Goal: Transaction & Acquisition: Purchase product/service

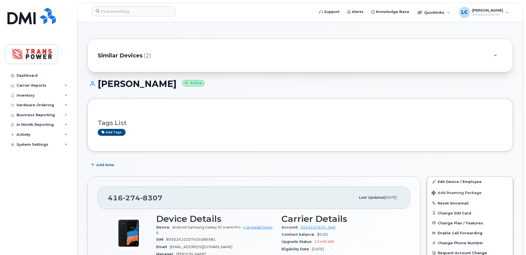
scroll to position [147, 0]
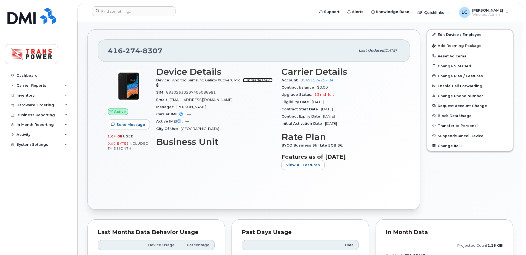
click at [258, 79] on link "+ Upgrade Device" at bounding box center [214, 82] width 116 height 9
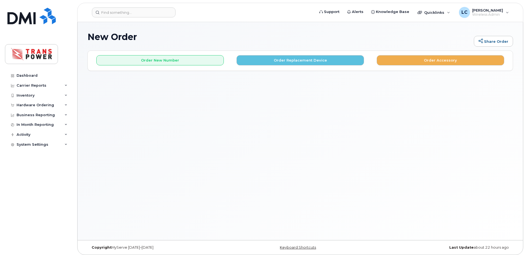
click at [380, 143] on div "New Order Share Order × Share This Order If you want to allow others to create …" at bounding box center [300, 131] width 445 height 218
click at [272, 62] on button "Order Replacement Device" at bounding box center [299, 60] width 127 height 10
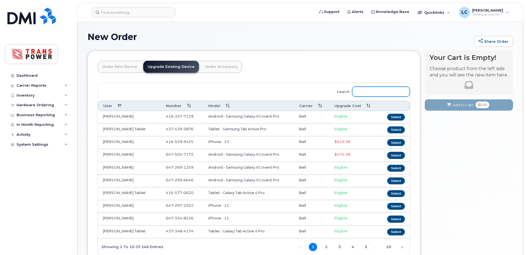
click at [367, 94] on input "Search:" at bounding box center [381, 92] width 58 height 10
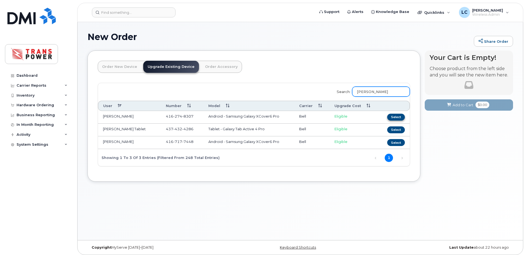
type input "shane"
click at [391, 114] on button "Select" at bounding box center [396, 117] width 18 height 7
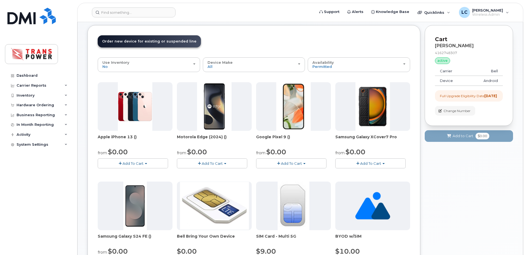
scroll to position [37, 0]
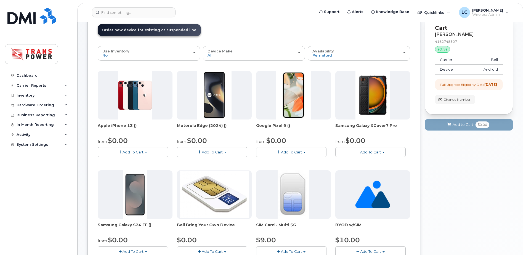
click at [390, 147] on button "Add To Cart" at bounding box center [370, 152] width 70 height 10
click at [385, 161] on link "$0.00 - 3 year term - voice & data plan" at bounding box center [377, 162] width 80 height 7
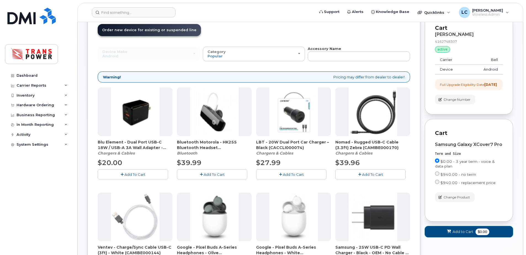
click at [473, 233] on button "Add to Cart $0.00" at bounding box center [469, 231] width 88 height 11
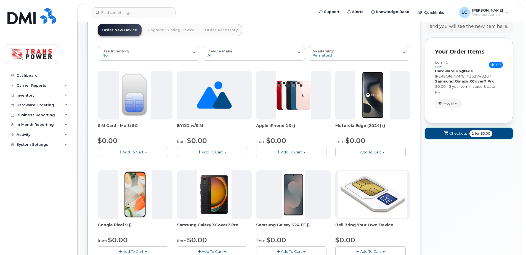
click at [450, 134] on span "Checkout" at bounding box center [458, 133] width 18 height 5
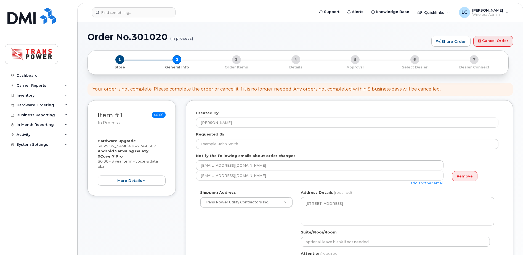
select select
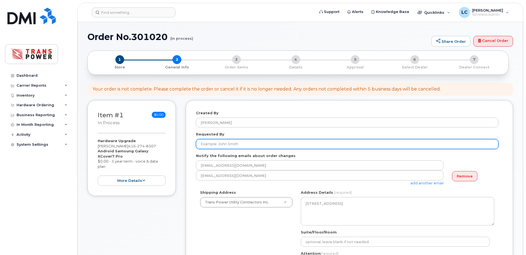
click at [446, 143] on input "Requested By" at bounding box center [347, 144] width 302 height 10
type input "S"
type input "[PERSON_NAME]"
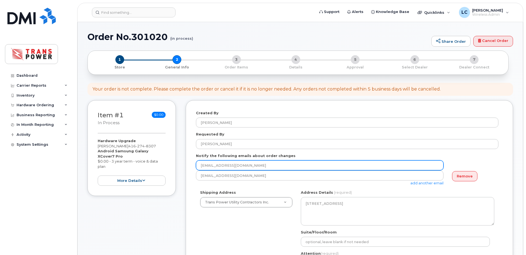
type input "dtersigni@transpower.ca"
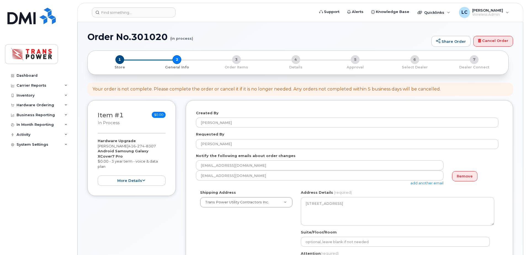
click at [188, 185] on div "Created By Liam Crichton Requested By Jim Howard Notify the following emails ab…" at bounding box center [349, 238] width 327 height 277
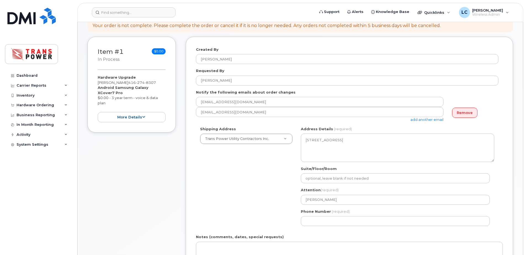
scroll to position [110, 0]
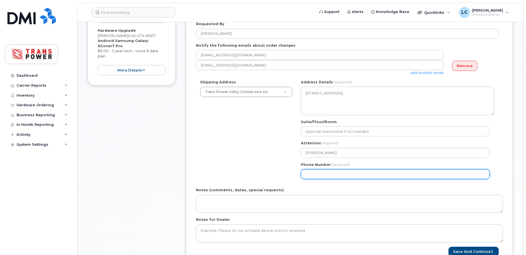
click at [332, 174] on input "Phone Number" at bounding box center [395, 174] width 189 height 10
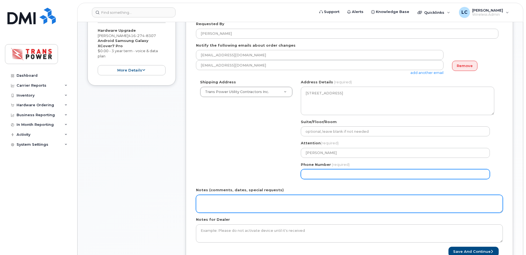
select select
type input "647553890"
select select
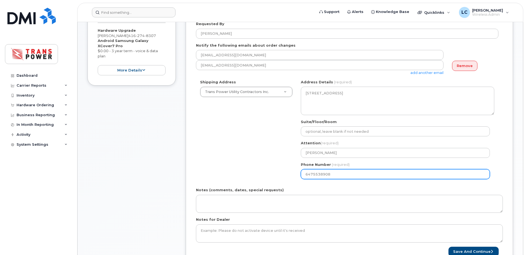
type input "6475538908"
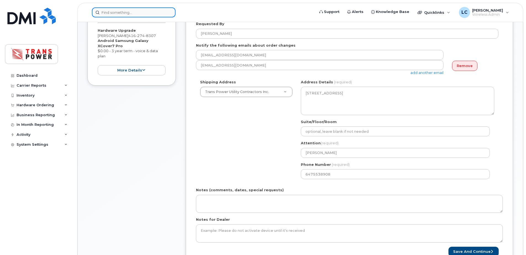
click at [153, 15] on input at bounding box center [134, 12] width 84 height 10
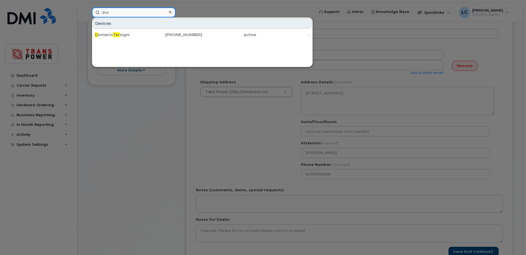
type input "dter"
click at [246, 131] on div at bounding box center [263, 127] width 526 height 255
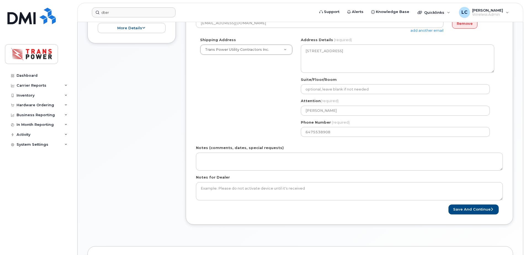
scroll to position [221, 0]
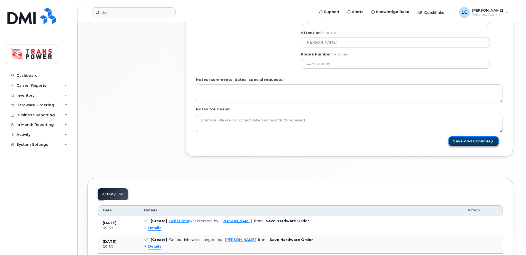
click at [475, 139] on button "Save and Continue" at bounding box center [473, 141] width 50 height 10
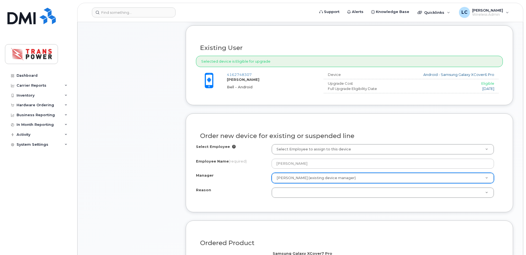
scroll to position [184, 0]
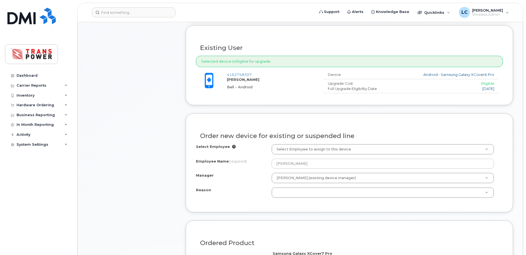
click at [307, 199] on div "Select Employee Select Employee to assign to this device Employee Name (require…" at bounding box center [349, 173] width 307 height 58
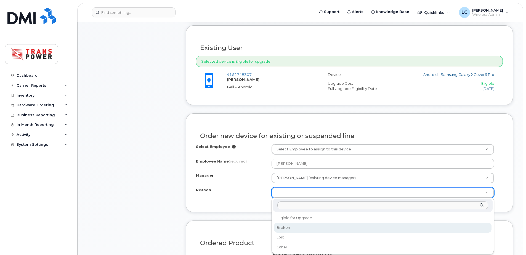
select select "broken"
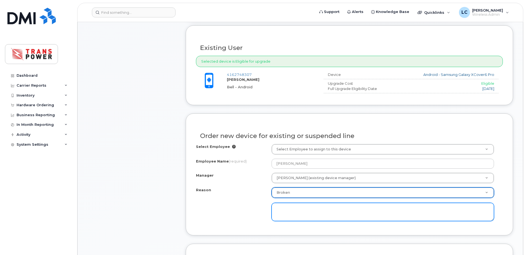
click at [316, 208] on textarea at bounding box center [382, 212] width 222 height 18
type textarea "D"
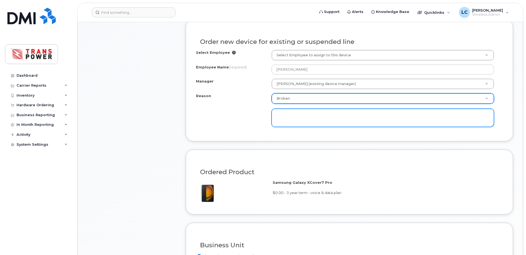
scroll to position [331, 0]
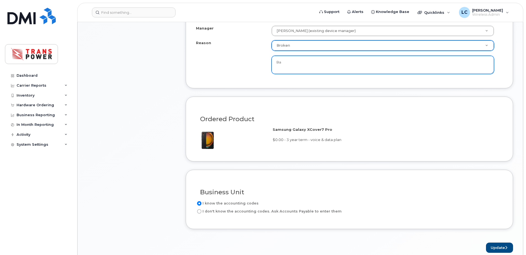
type textarea "B"
type textarea "p"
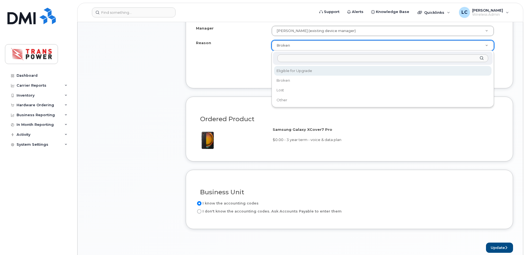
select select "eligible_for_upgrade"
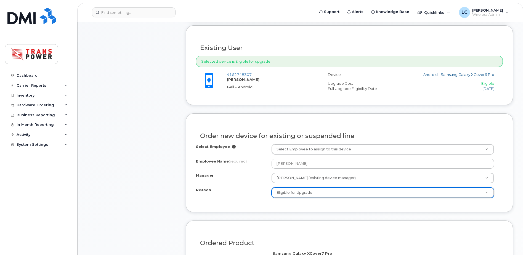
scroll to position [441, 0]
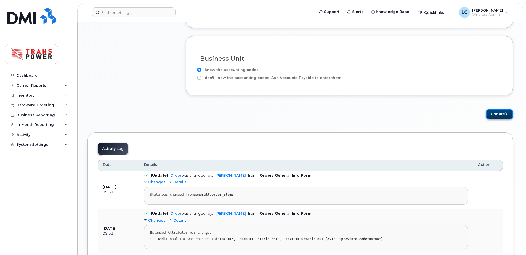
click at [506, 112] on icon "submit" at bounding box center [506, 114] width 2 height 4
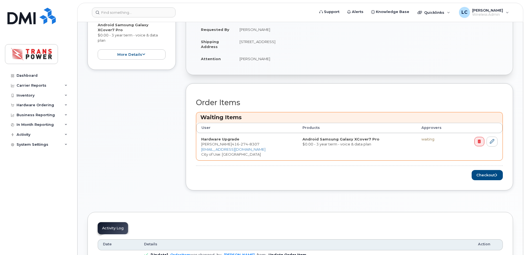
scroll to position [110, 0]
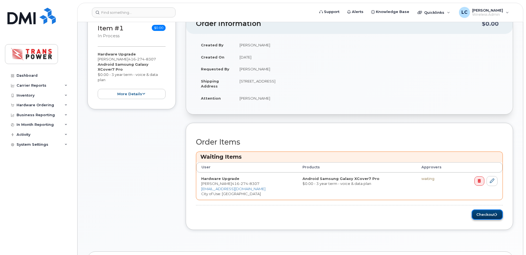
click at [483, 211] on button "Checkout" at bounding box center [486, 214] width 31 height 10
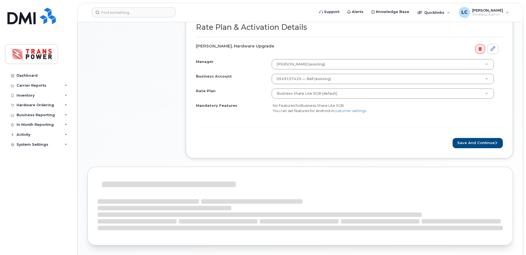
scroll to position [184, 0]
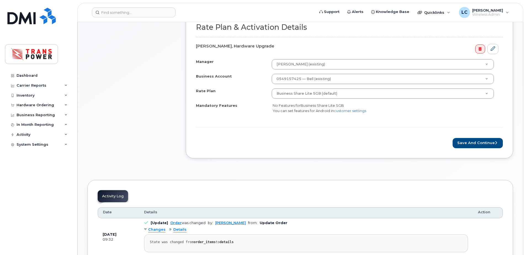
click at [462, 148] on div "Rate Plan & Activation Details [PERSON_NAME], Hardware Upgrade Manager [PERSON_…" at bounding box center [349, 83] width 327 height 150
click at [464, 146] on button "Save and Continue" at bounding box center [477, 143] width 50 height 10
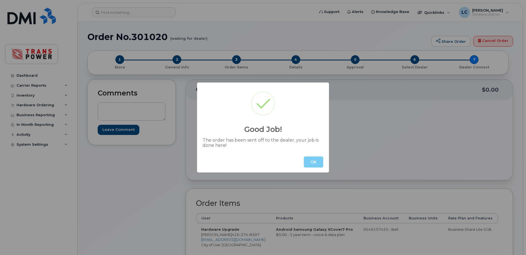
click at [316, 159] on button "OK" at bounding box center [313, 161] width 19 height 11
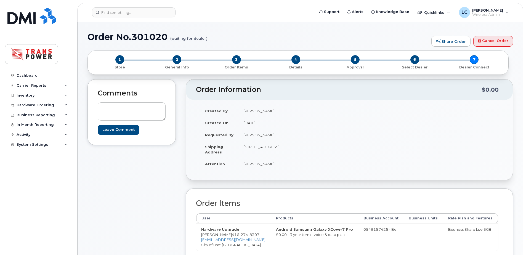
click at [305, 33] on h1 "Order No.301020 (waiting for dealer)" at bounding box center [257, 37] width 341 height 10
drag, startPoint x: 393, startPoint y: 96, endPoint x: 388, endPoint y: 96, distance: 5.8
click at [393, 96] on header "Order Information $0.00" at bounding box center [349, 89] width 327 height 20
